Goal: Task Accomplishment & Management: Use online tool/utility

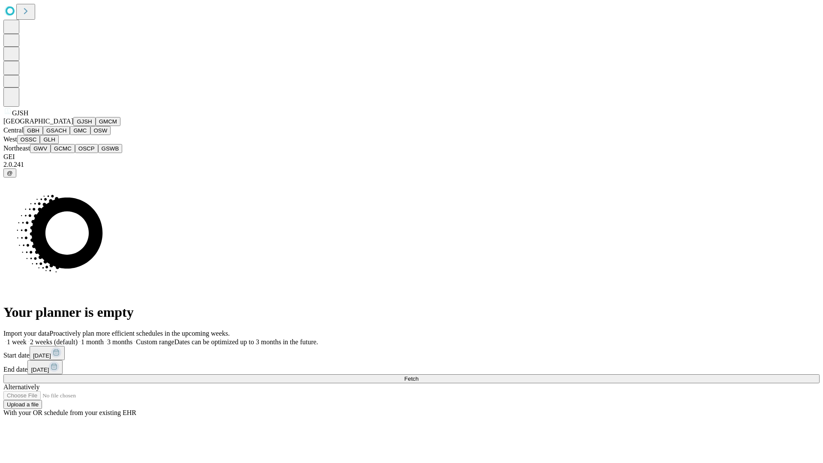
click at [73, 126] on button "GJSH" at bounding box center [84, 121] width 22 height 9
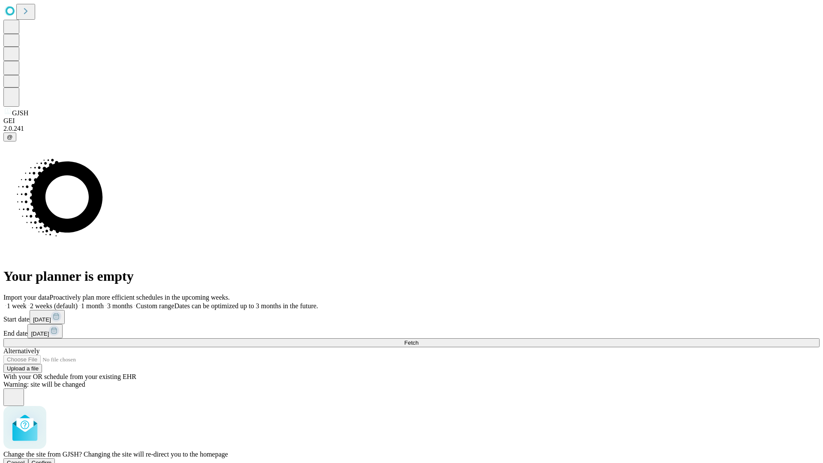
click at [52, 459] on span "Confirm" at bounding box center [42, 462] width 20 height 6
click at [78, 302] on label "2 weeks (default)" at bounding box center [52, 305] width 51 height 7
click at [418, 339] on span "Fetch" at bounding box center [411, 342] width 14 height 6
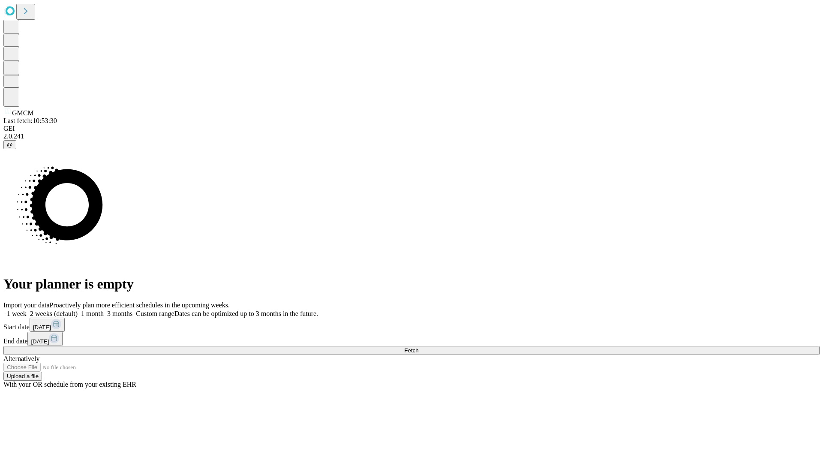
click at [78, 310] on label "2 weeks (default)" at bounding box center [52, 313] width 51 height 7
click at [418, 347] on span "Fetch" at bounding box center [411, 350] width 14 height 6
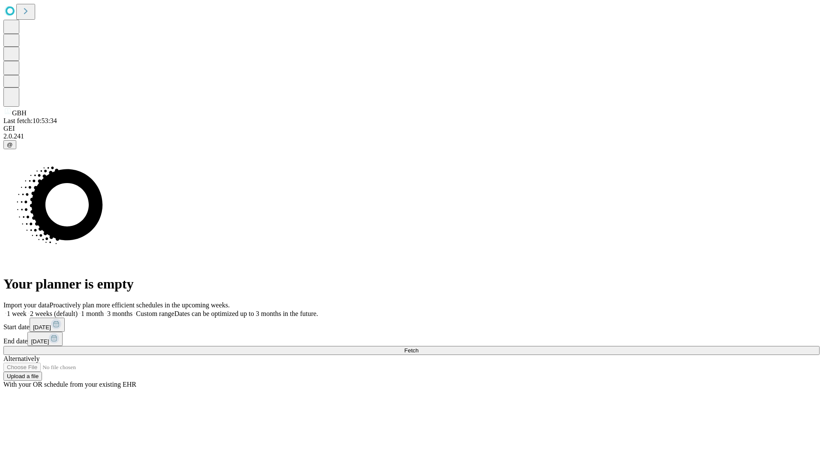
click at [78, 310] on label "2 weeks (default)" at bounding box center [52, 313] width 51 height 7
click at [418, 347] on span "Fetch" at bounding box center [411, 350] width 14 height 6
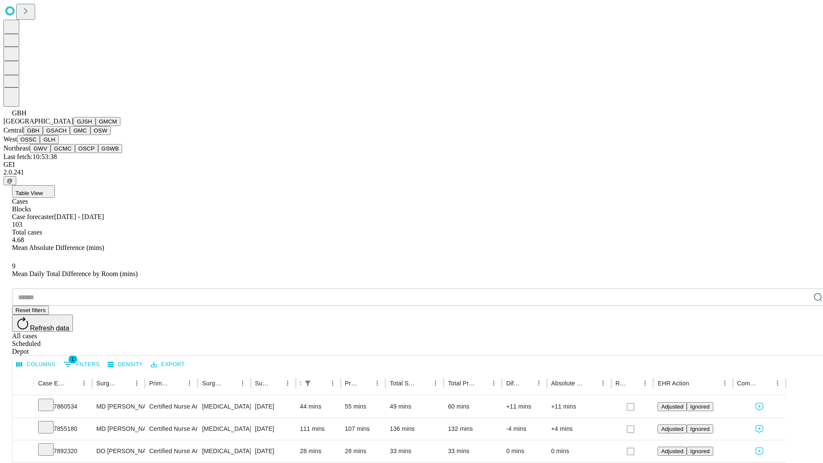
click at [66, 135] on button "GSACH" at bounding box center [56, 130] width 27 height 9
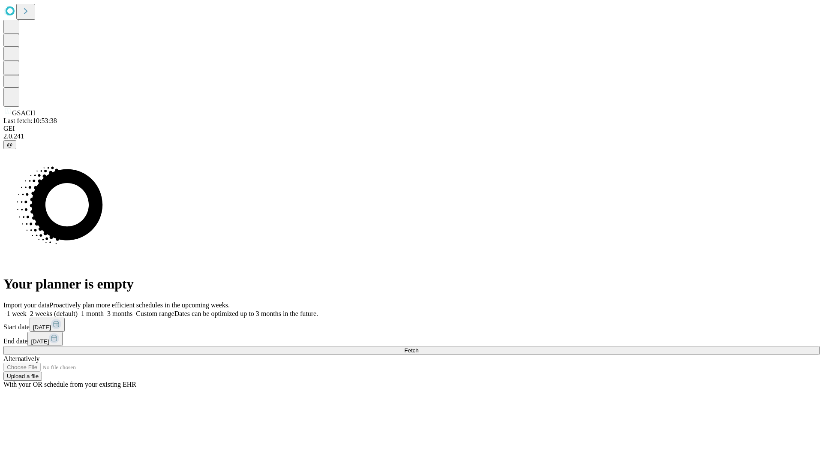
click at [78, 310] on label "2 weeks (default)" at bounding box center [52, 313] width 51 height 7
click at [418, 347] on span "Fetch" at bounding box center [411, 350] width 14 height 6
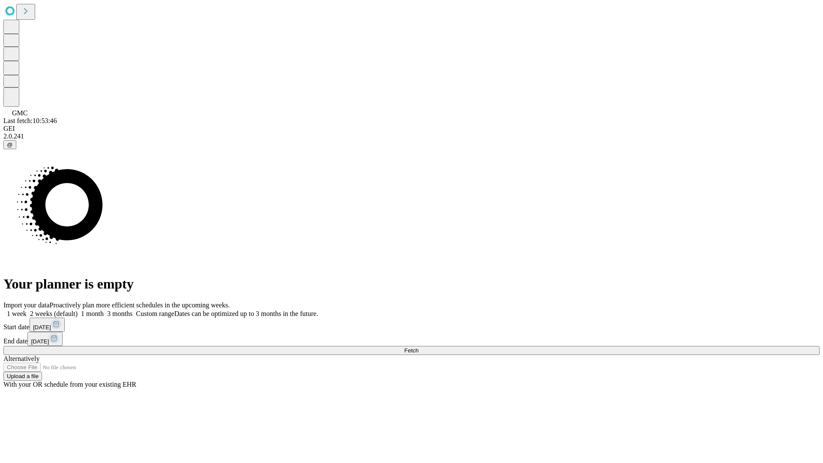
click at [78, 310] on label "2 weeks (default)" at bounding box center [52, 313] width 51 height 7
click at [418, 347] on span "Fetch" at bounding box center [411, 350] width 14 height 6
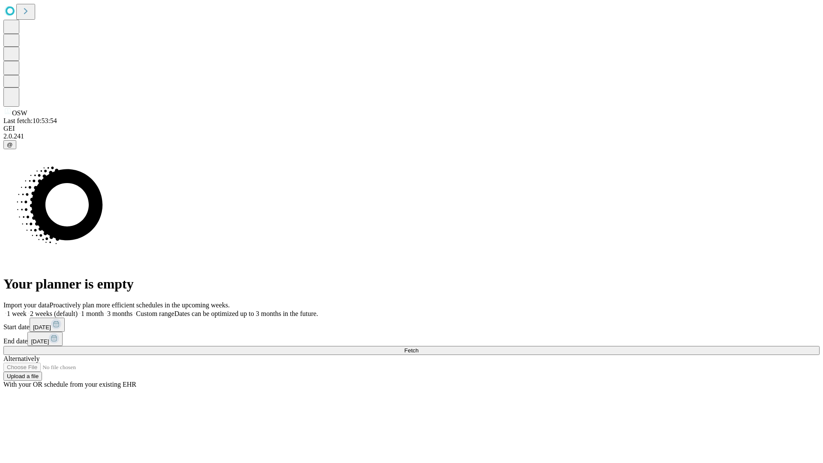
click at [78, 310] on label "2 weeks (default)" at bounding box center [52, 313] width 51 height 7
click at [418, 347] on span "Fetch" at bounding box center [411, 350] width 14 height 6
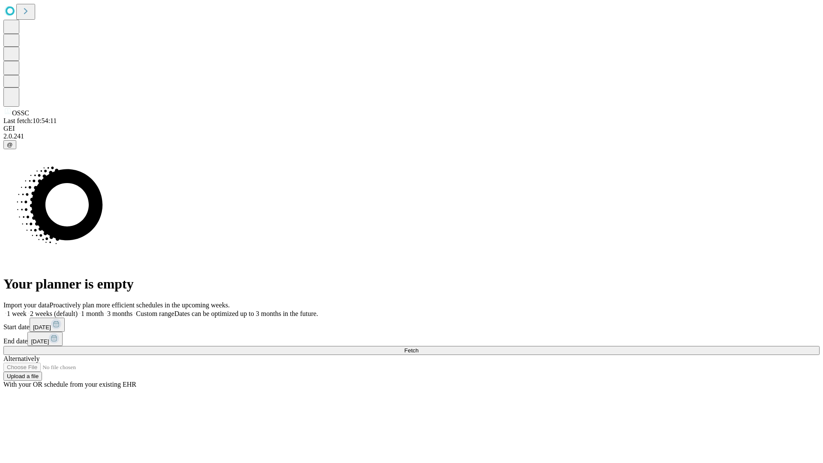
click at [418, 347] on span "Fetch" at bounding box center [411, 350] width 14 height 6
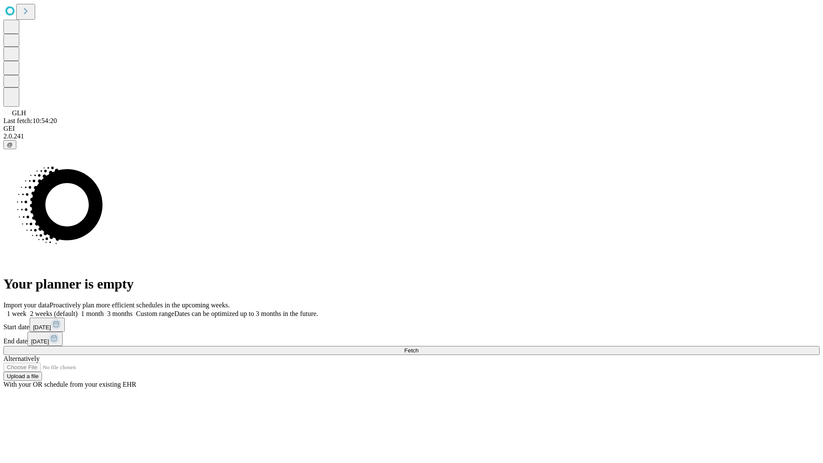
click at [78, 310] on label "2 weeks (default)" at bounding box center [52, 313] width 51 height 7
click at [418, 347] on span "Fetch" at bounding box center [411, 350] width 14 height 6
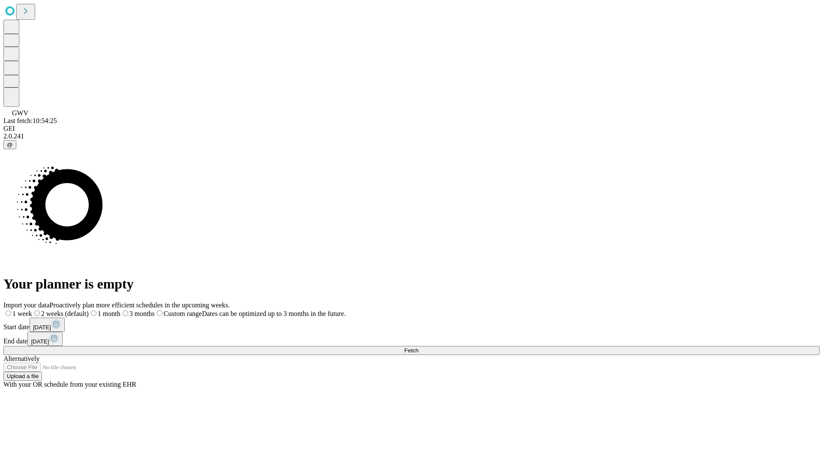
click at [89, 310] on label "2 weeks (default)" at bounding box center [60, 313] width 57 height 7
click at [418, 347] on span "Fetch" at bounding box center [411, 350] width 14 height 6
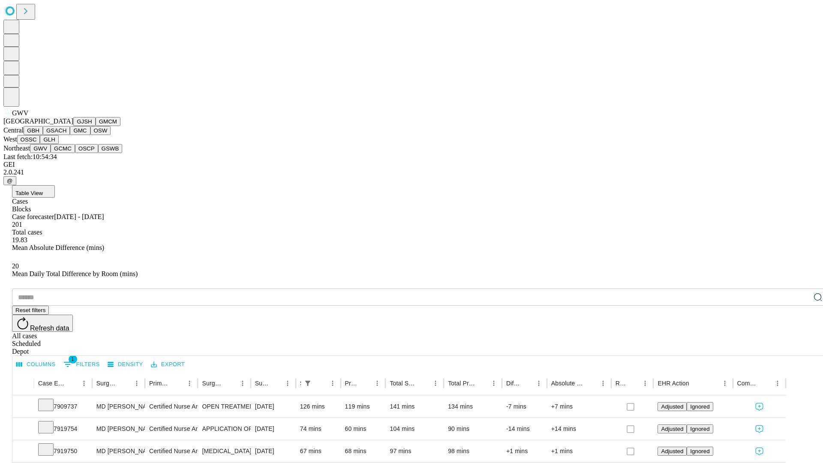
click at [66, 153] on button "GCMC" at bounding box center [63, 148] width 24 height 9
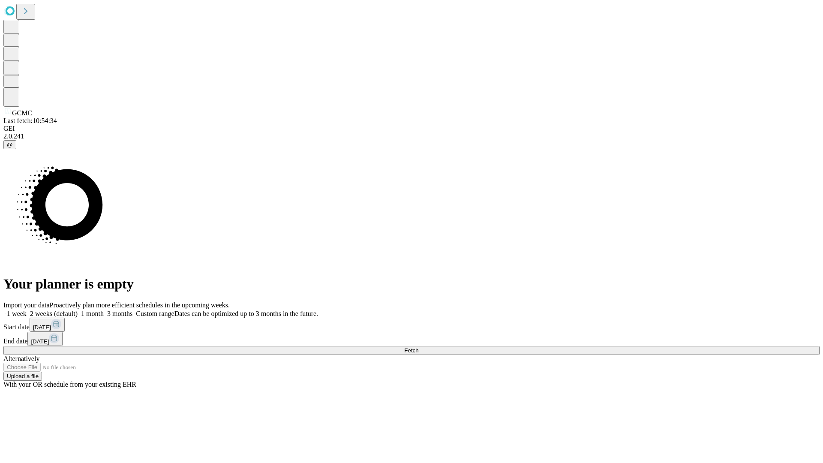
click at [78, 310] on label "2 weeks (default)" at bounding box center [52, 313] width 51 height 7
click at [418, 347] on span "Fetch" at bounding box center [411, 350] width 14 height 6
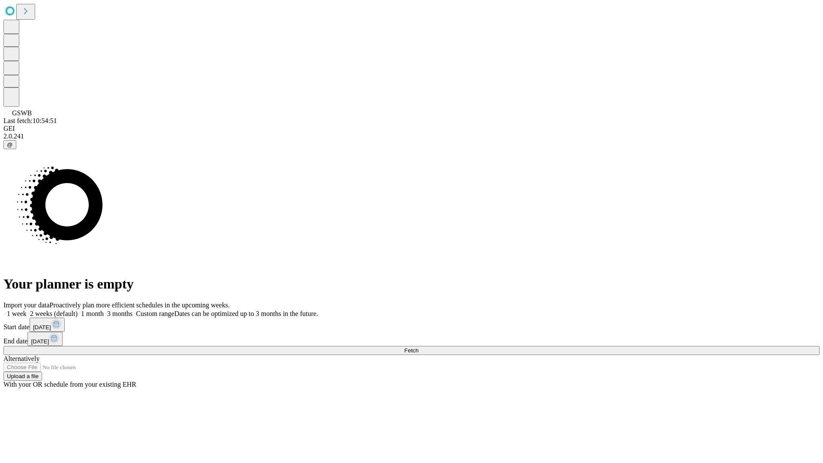
click at [78, 310] on label "2 weeks (default)" at bounding box center [52, 313] width 51 height 7
click at [418, 347] on span "Fetch" at bounding box center [411, 350] width 14 height 6
